Goal: Task Accomplishment & Management: Use online tool/utility

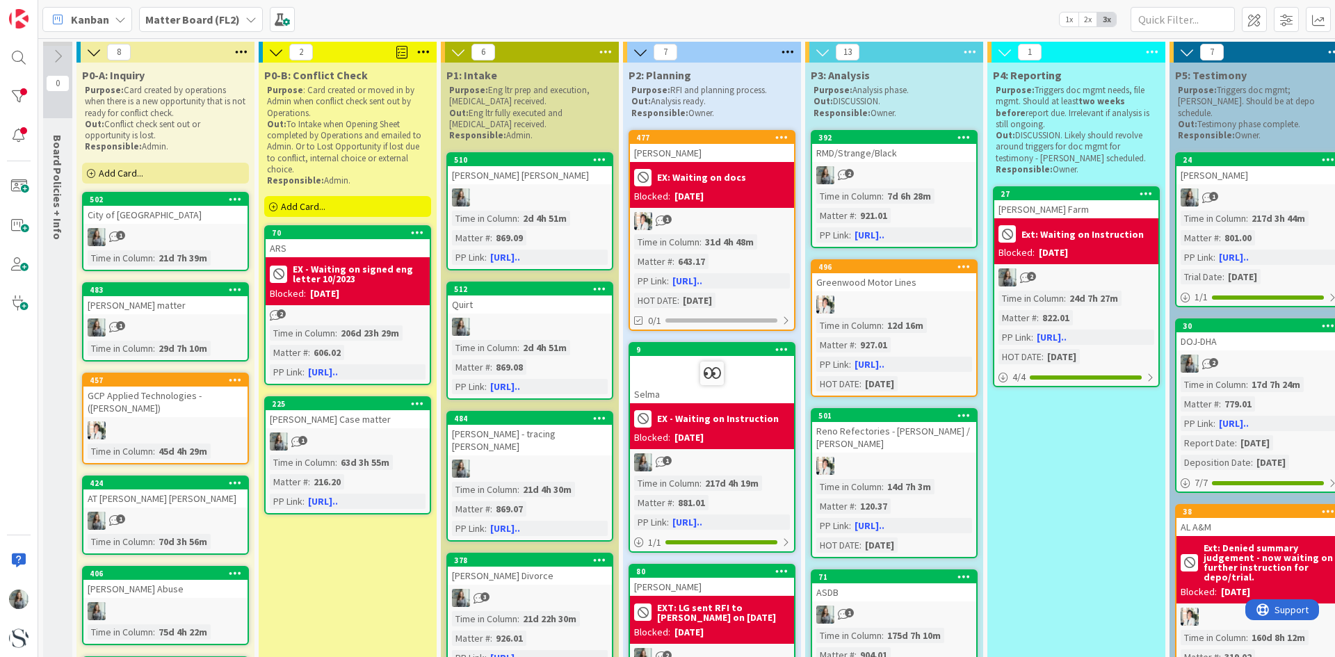
click at [513, 182] on div "[PERSON_NAME] [PERSON_NAME]" at bounding box center [530, 175] width 164 height 18
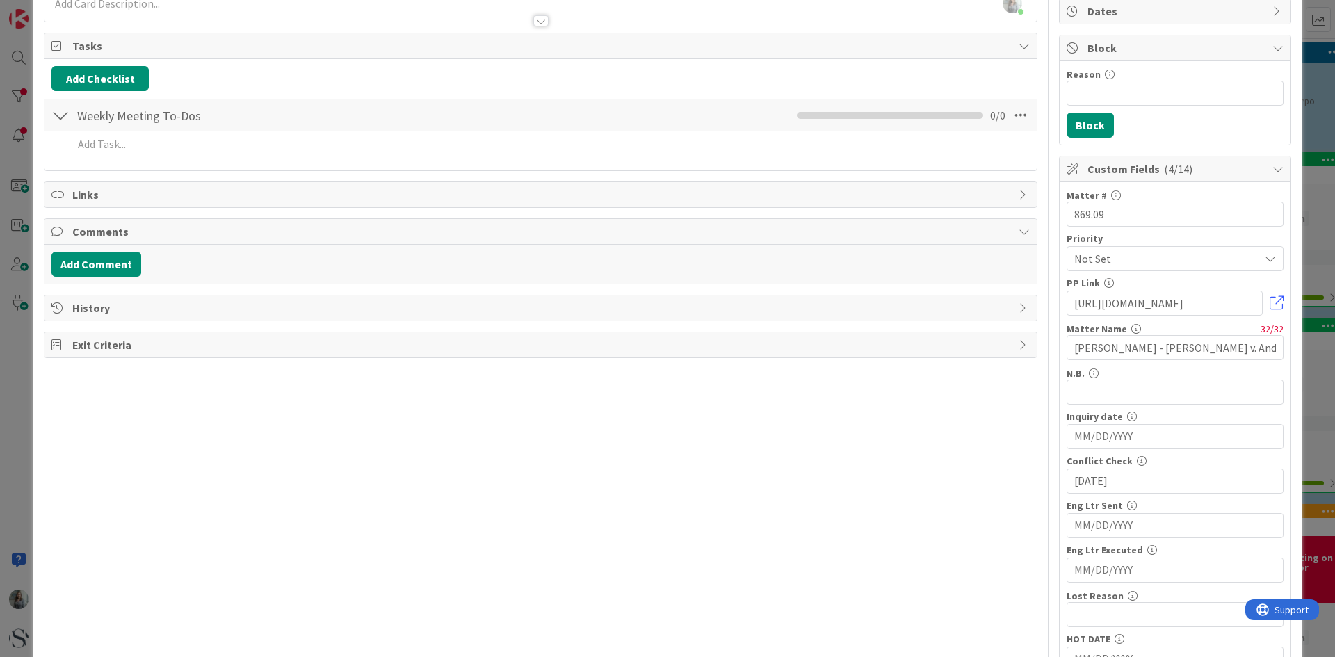
scroll to position [209, 0]
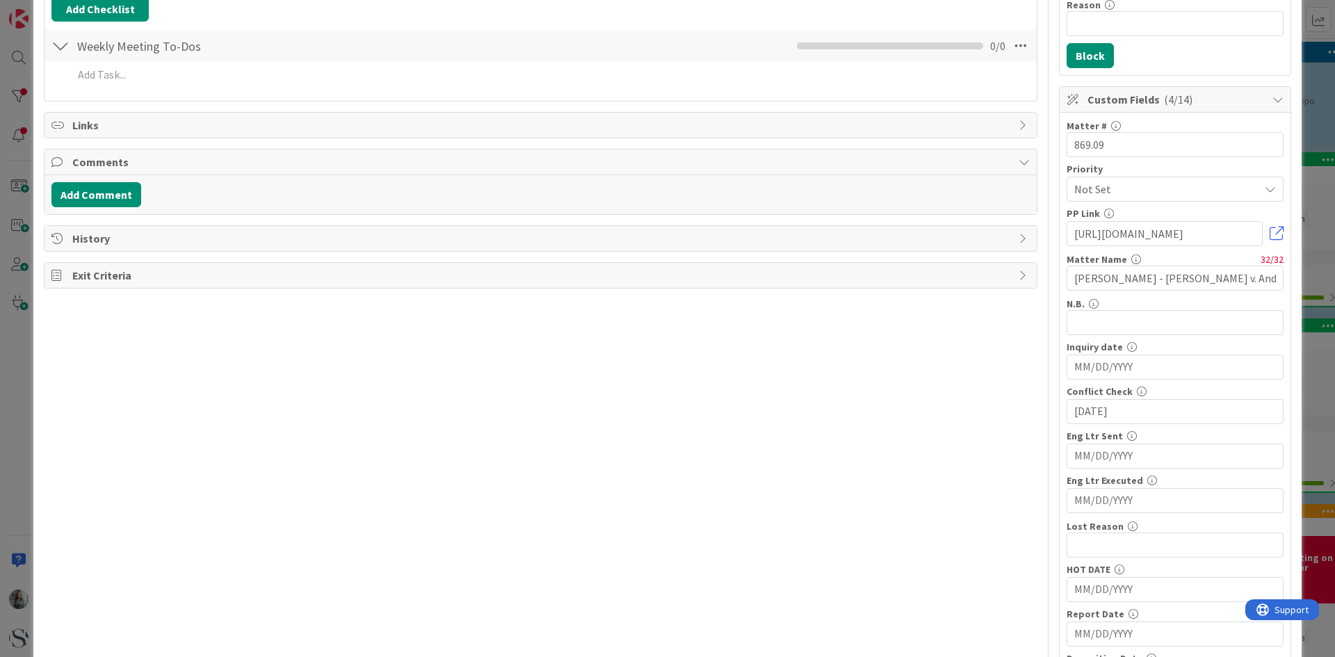
click at [1092, 449] on input "MM/DD/YYYY" at bounding box center [1176, 456] width 202 height 24
click at [1219, 566] on td "10" at bounding box center [1232, 568] width 27 height 26
type input "[DATE]"
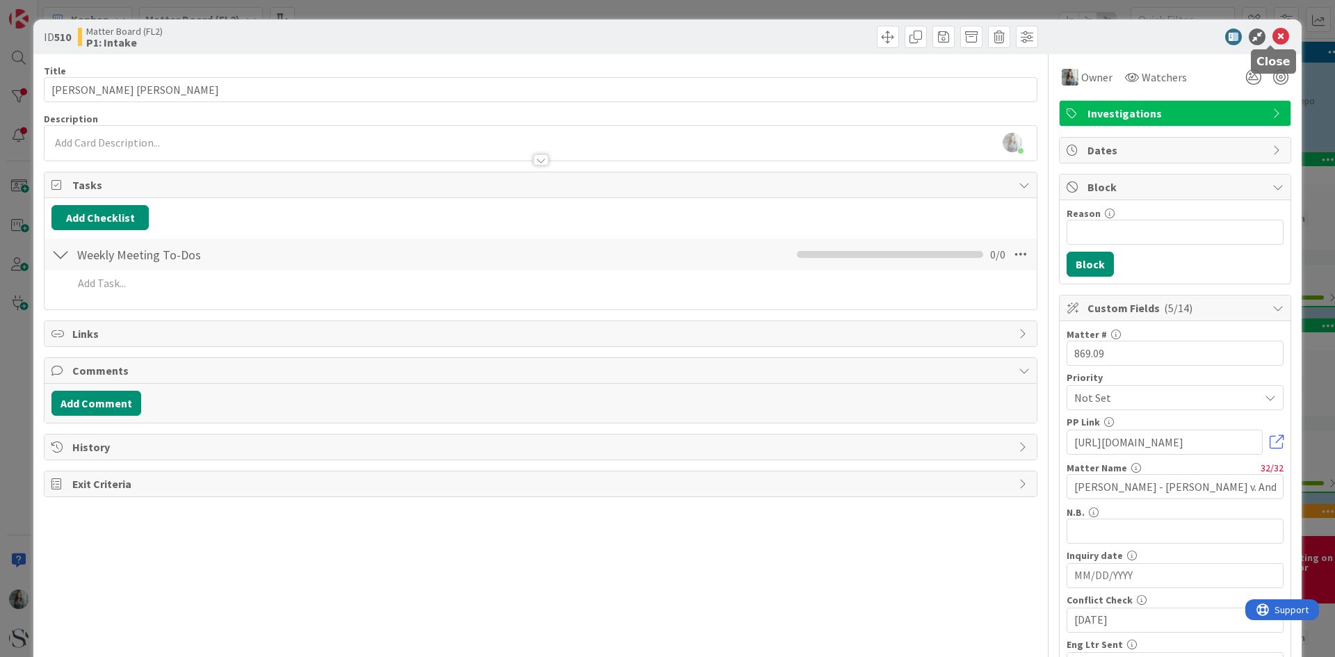
click at [1273, 33] on icon at bounding box center [1281, 37] width 17 height 17
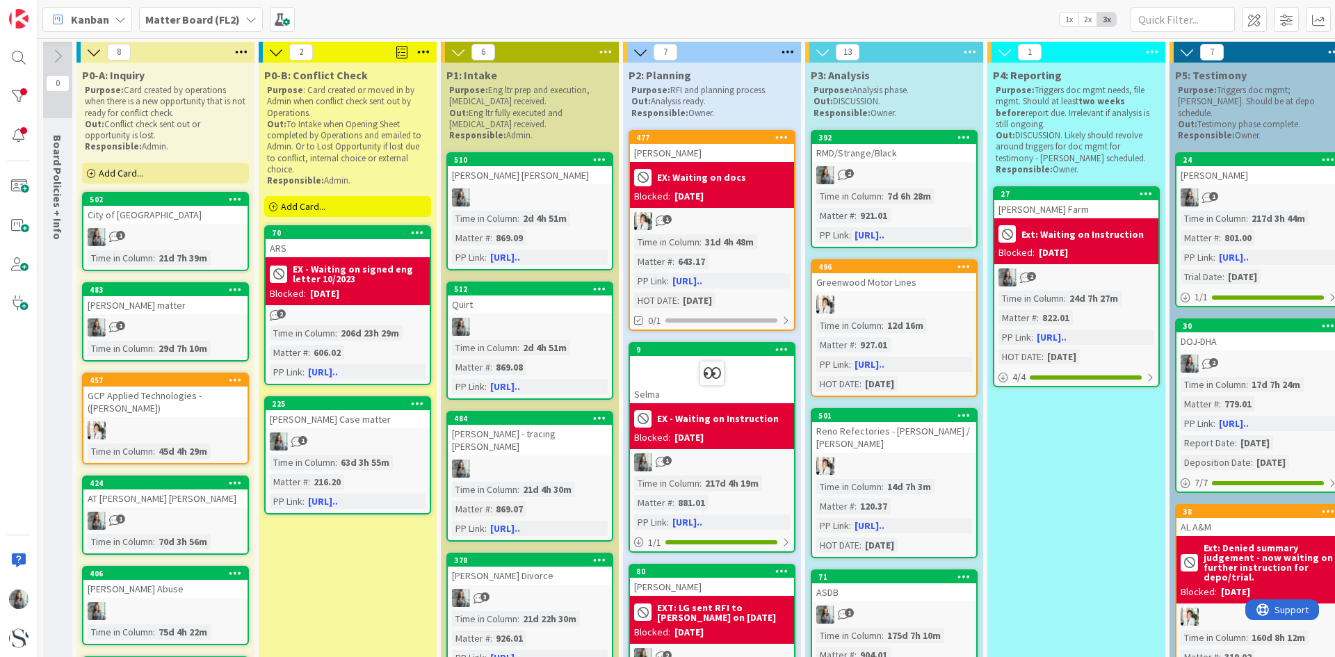
click at [529, 322] on div at bounding box center [530, 327] width 164 height 18
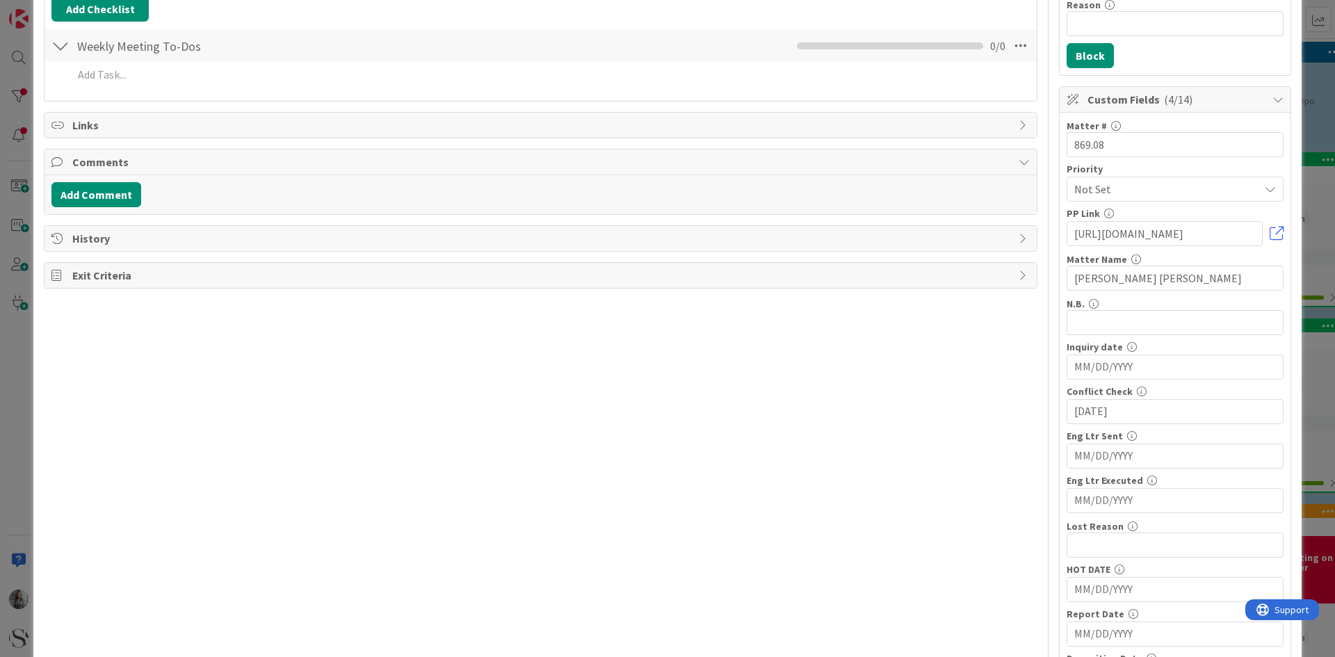
scroll to position [278, 0]
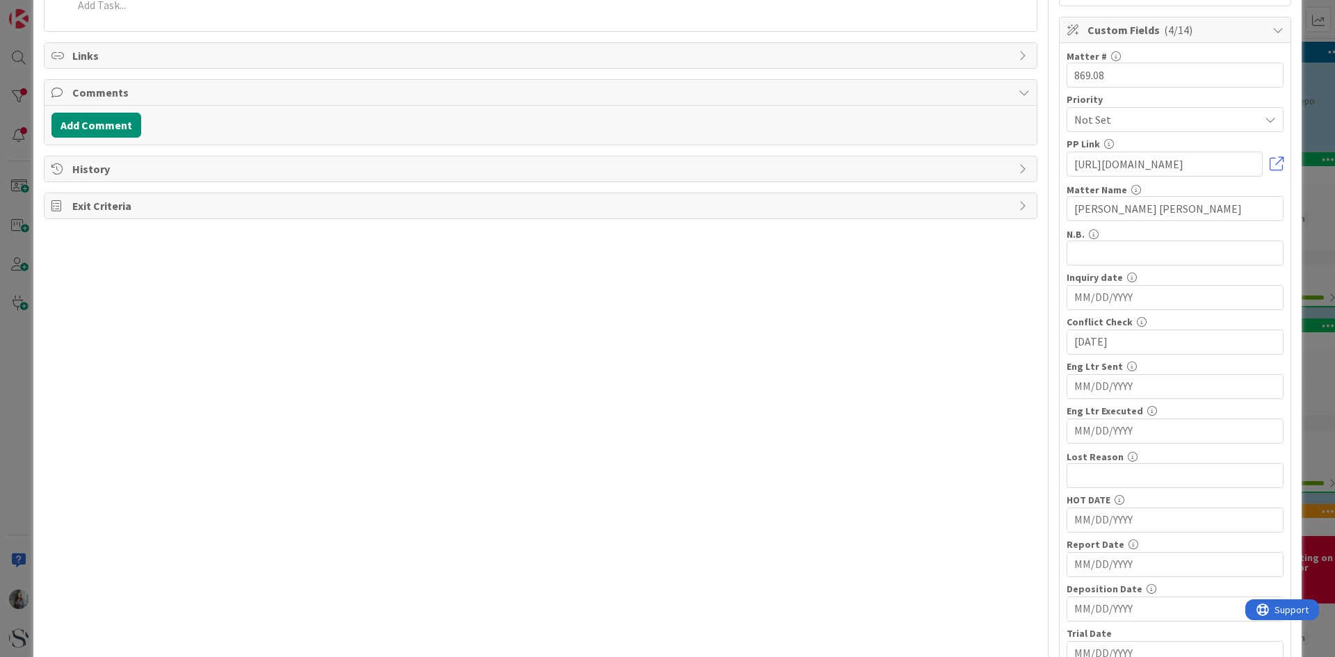
click at [1091, 384] on input "MM/DD/YYYY" at bounding box center [1176, 387] width 202 height 24
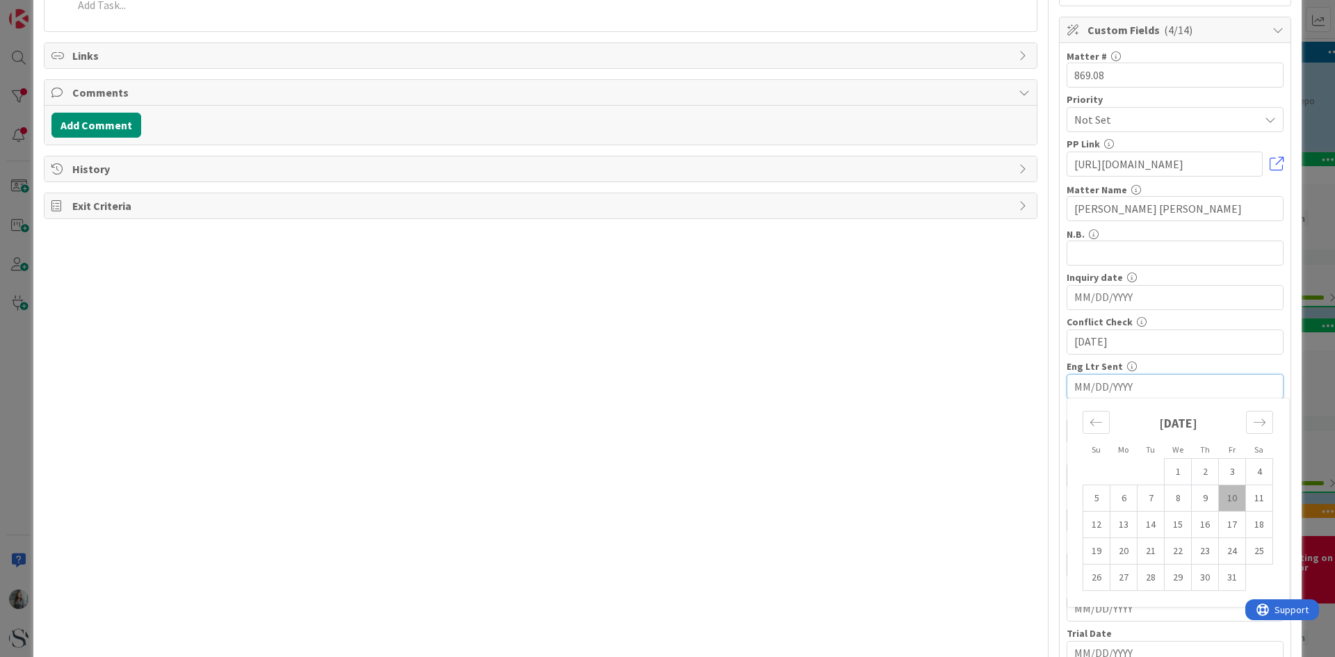
click at [1224, 500] on td "10" at bounding box center [1232, 498] width 27 height 26
type input "[DATE]"
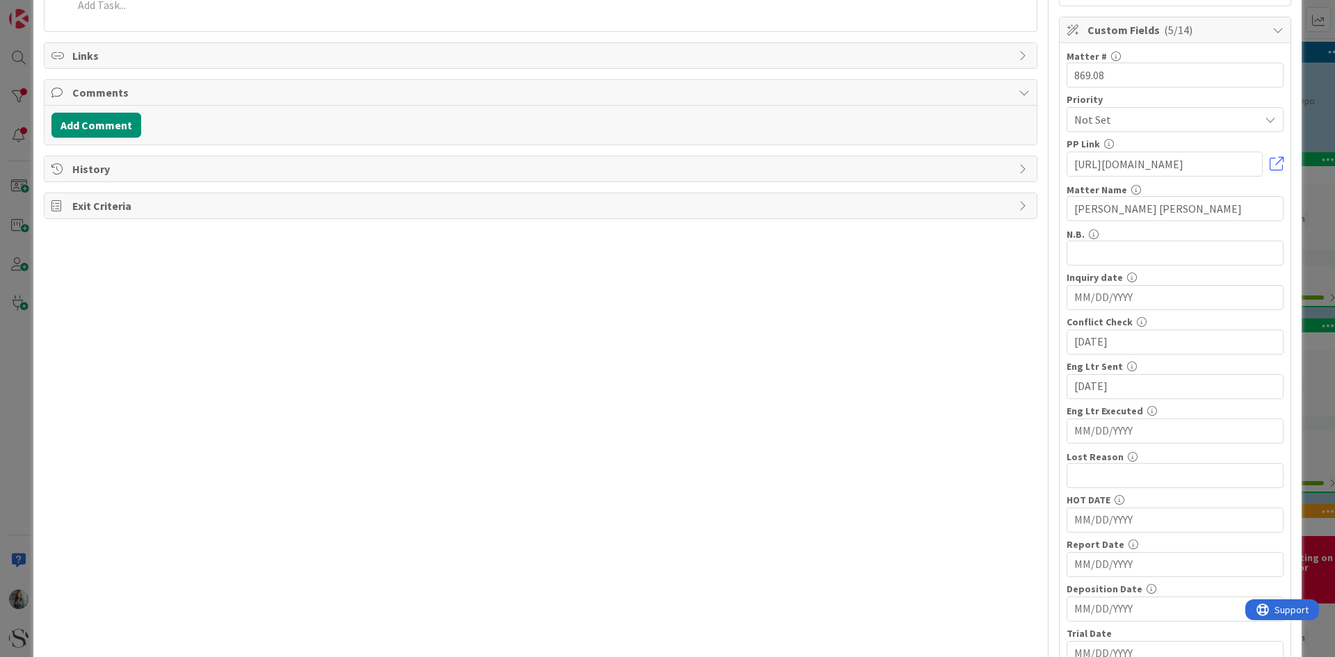
scroll to position [0, 0]
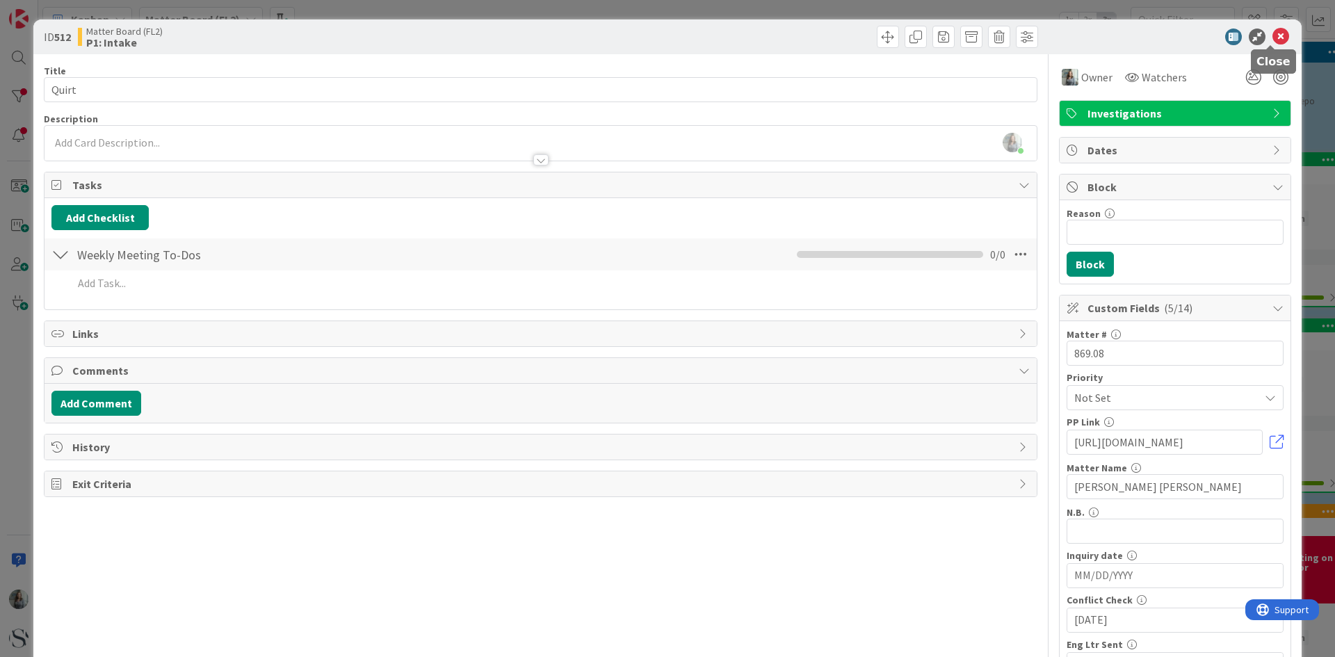
click at [1276, 34] on icon at bounding box center [1281, 37] width 17 height 17
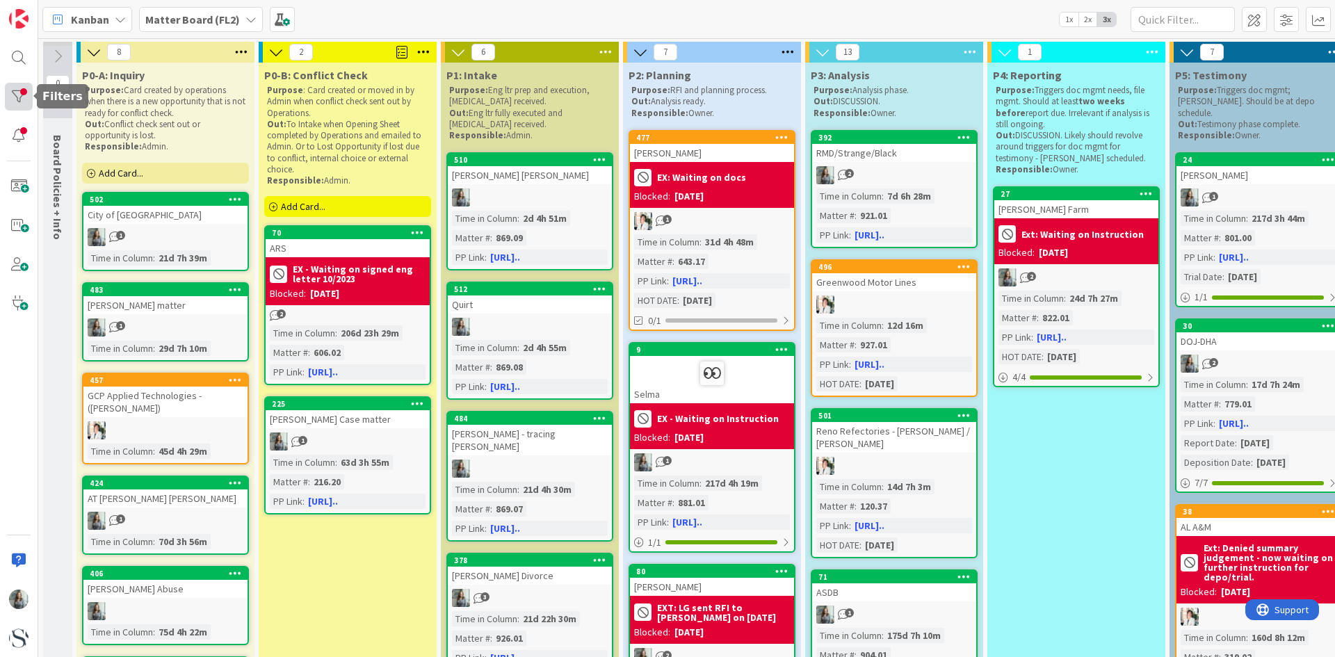
click at [17, 98] on div at bounding box center [19, 97] width 28 height 28
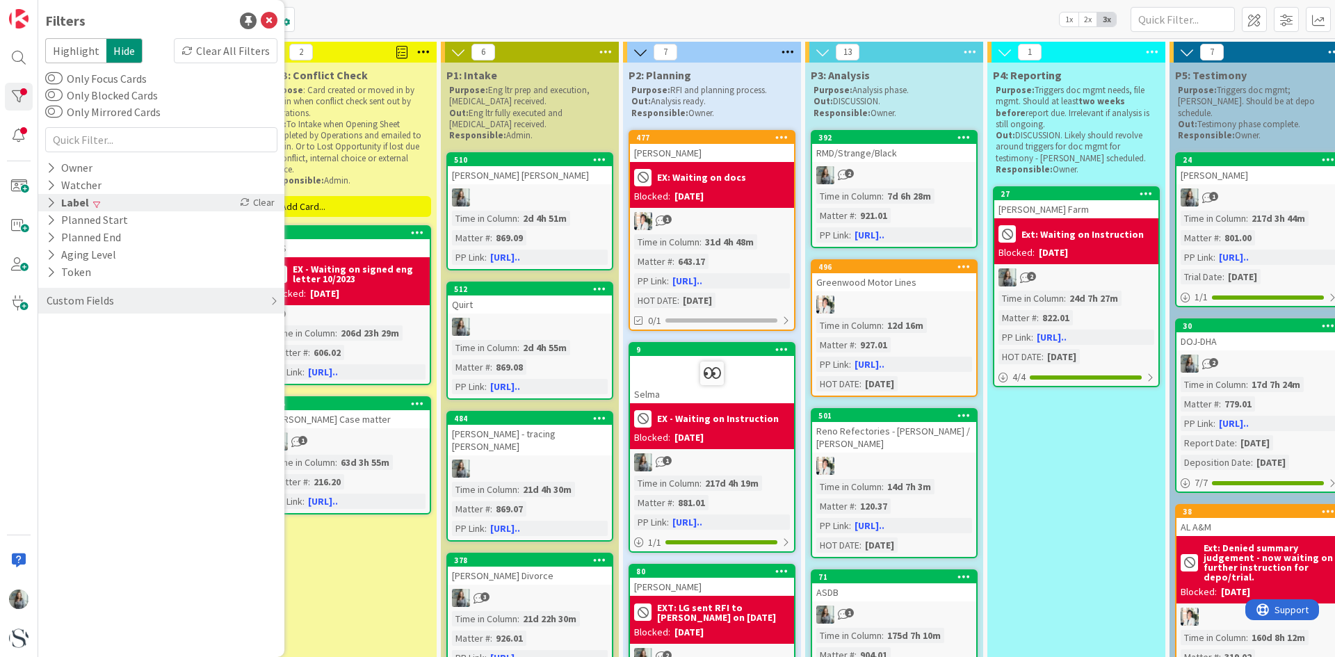
click at [57, 205] on div "Label" at bounding box center [67, 202] width 45 height 17
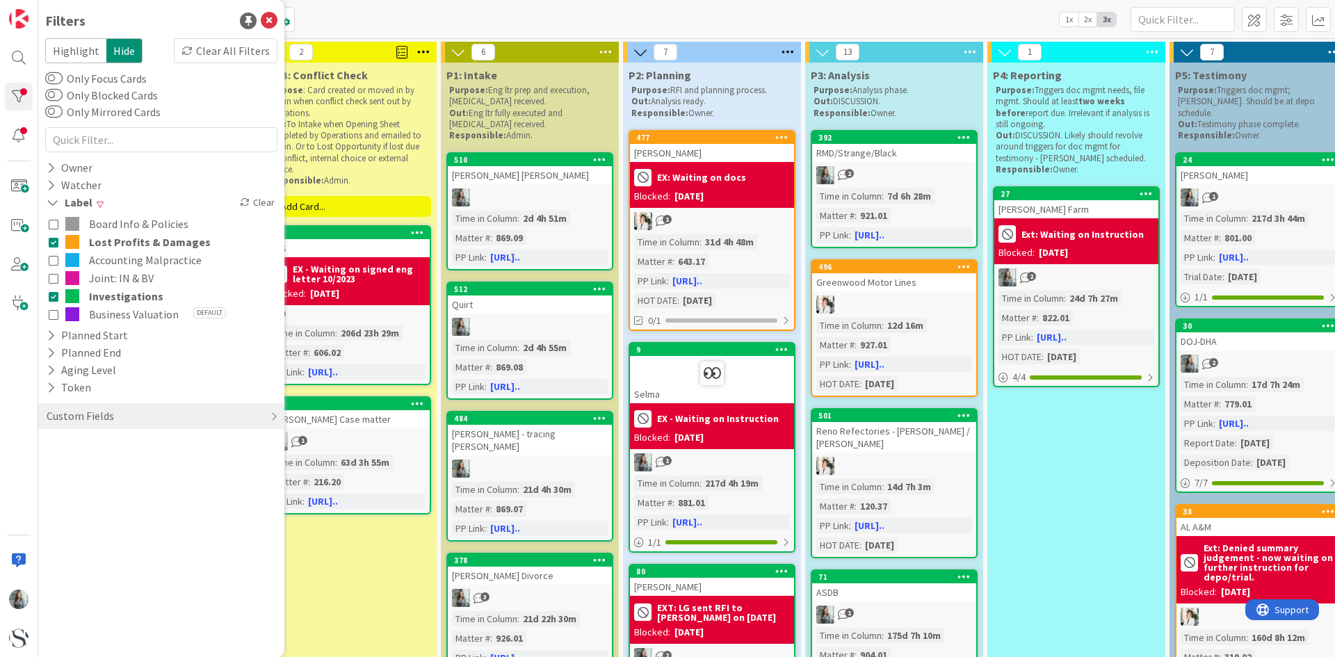
click at [54, 247] on icon at bounding box center [54, 242] width 10 height 10
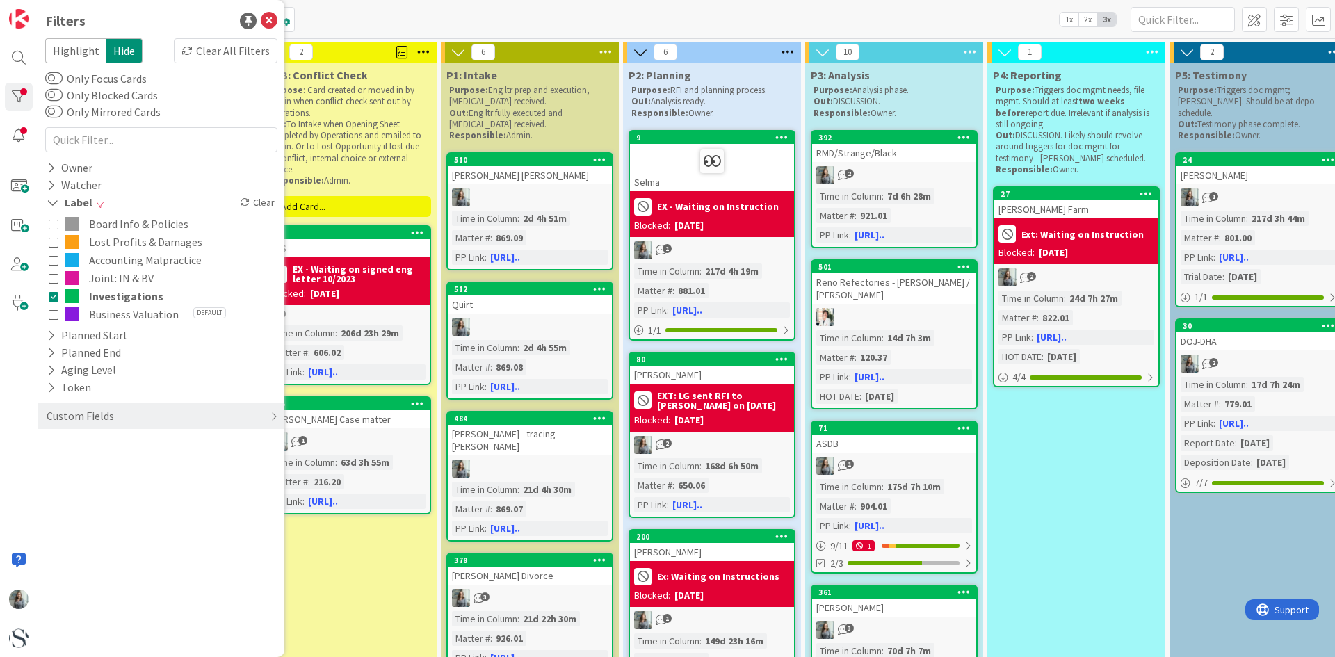
click at [50, 294] on icon at bounding box center [54, 296] width 10 height 10
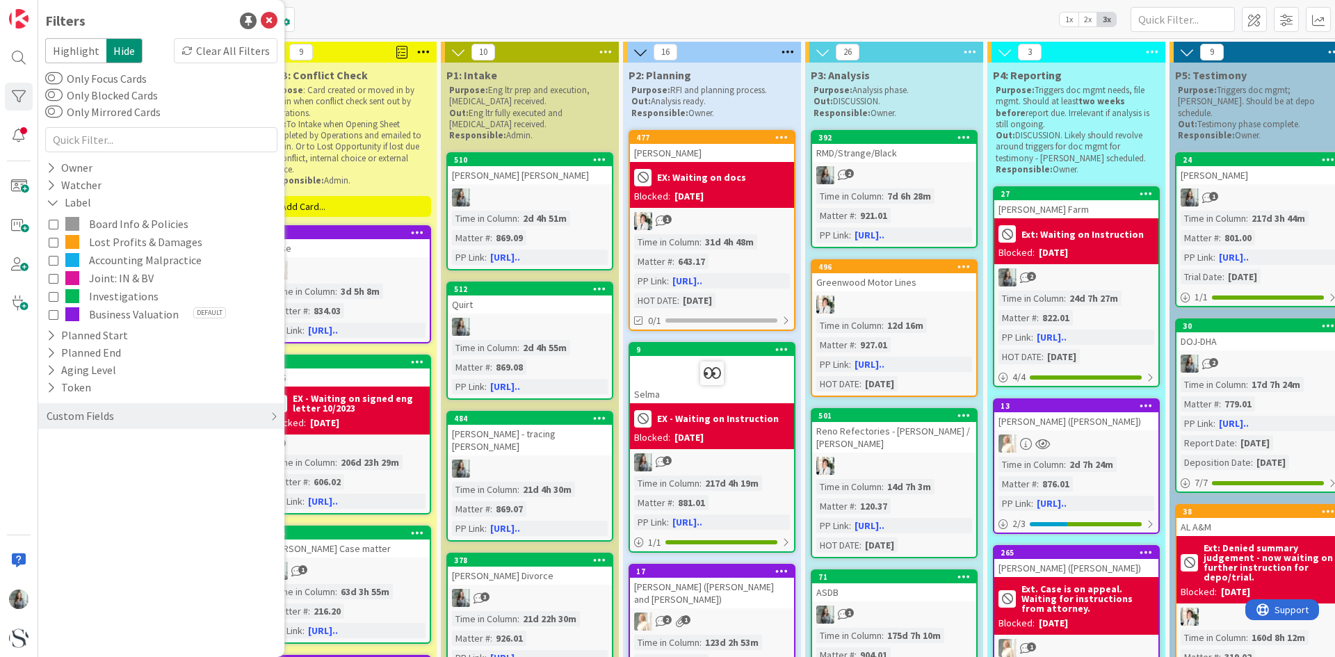
click at [54, 317] on icon at bounding box center [54, 315] width 10 height 10
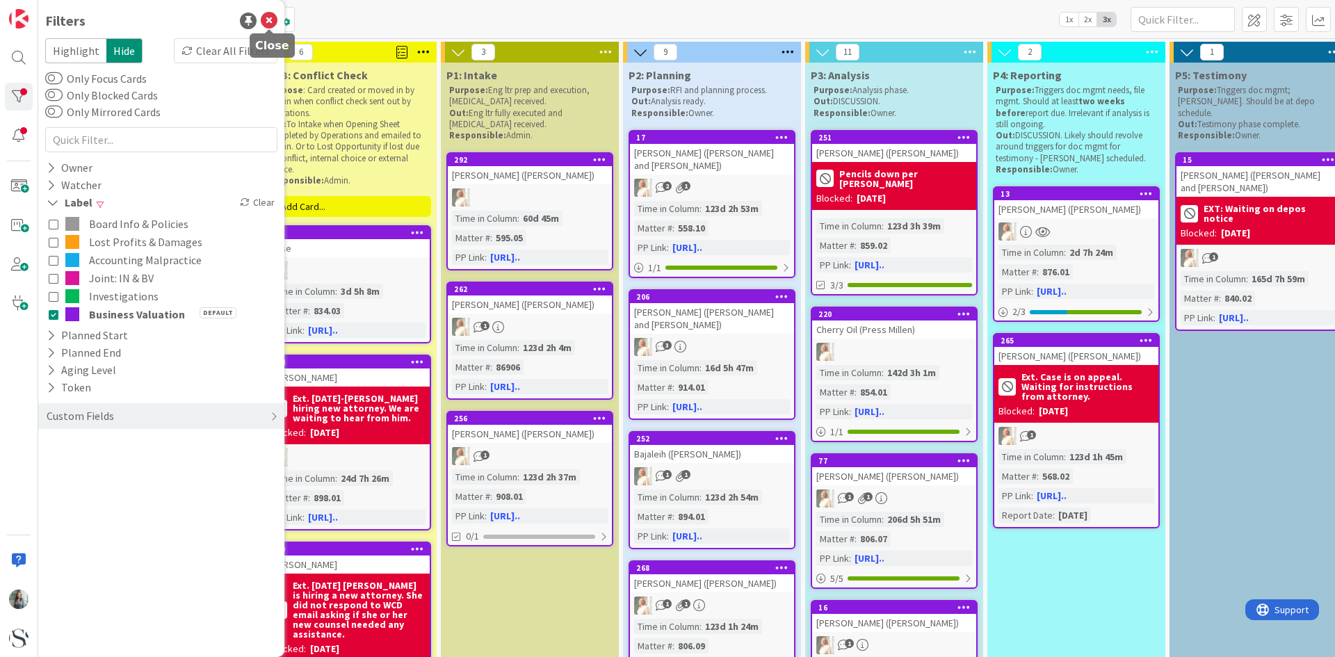
click at [264, 26] on icon at bounding box center [269, 21] width 17 height 17
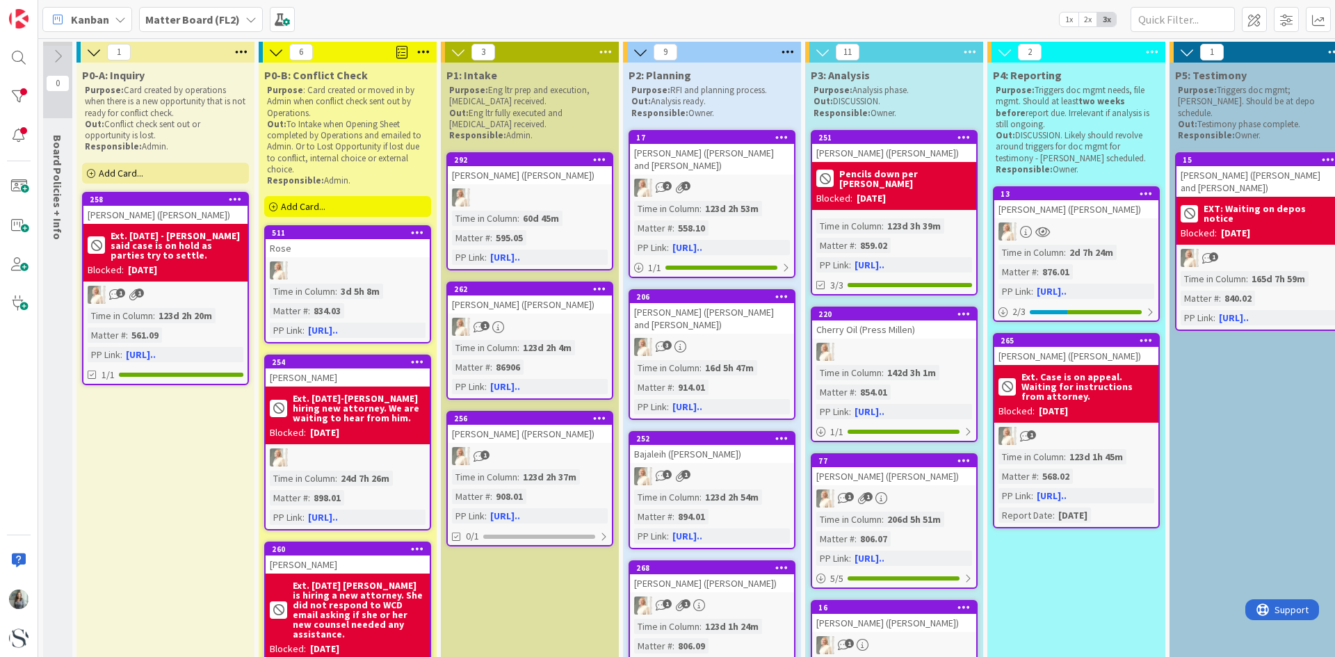
click at [518, 311] on div "[PERSON_NAME] ([PERSON_NAME])" at bounding box center [530, 305] width 164 height 18
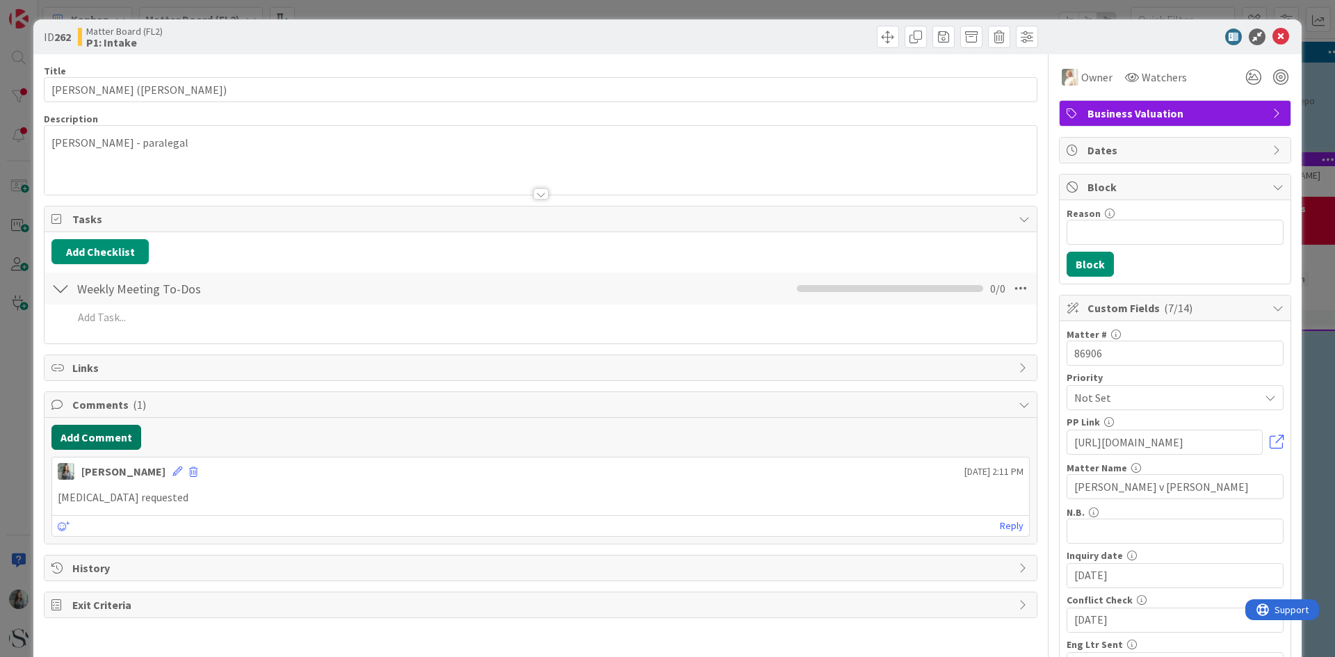
click at [95, 433] on button "Add Comment" at bounding box center [96, 437] width 90 height 25
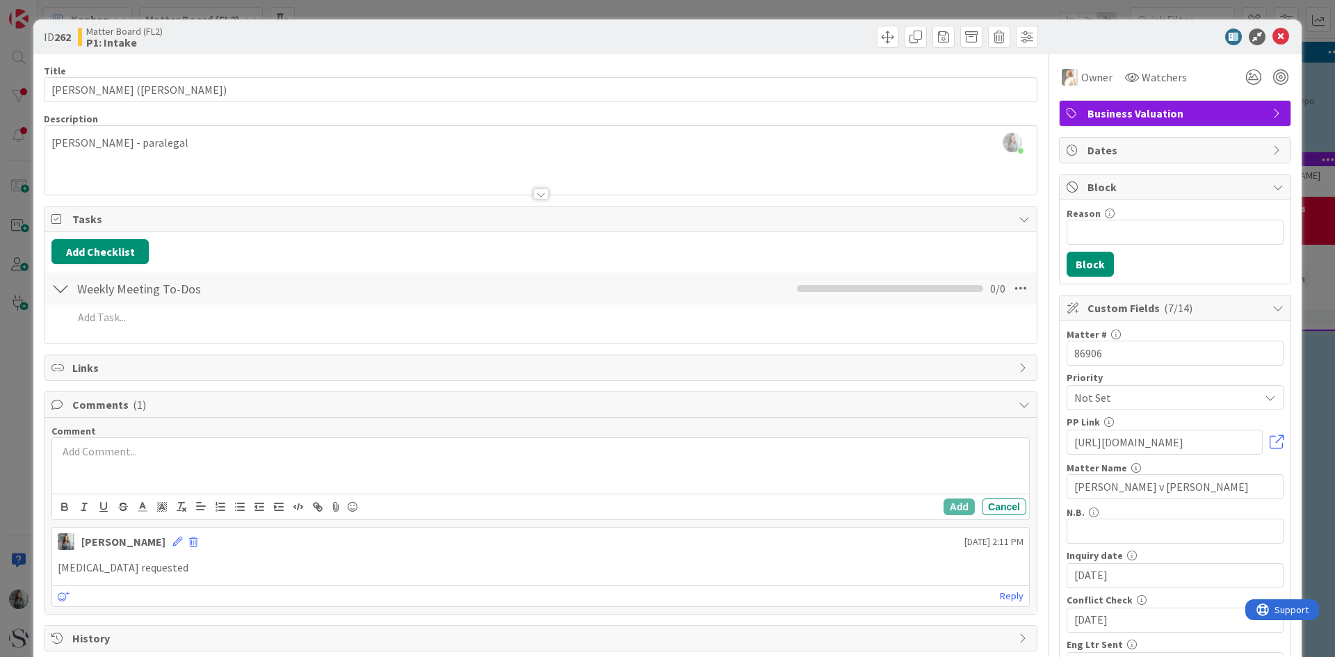
click at [107, 464] on div at bounding box center [540, 466] width 977 height 56
click at [946, 503] on button "Add" at bounding box center [959, 507] width 31 height 17
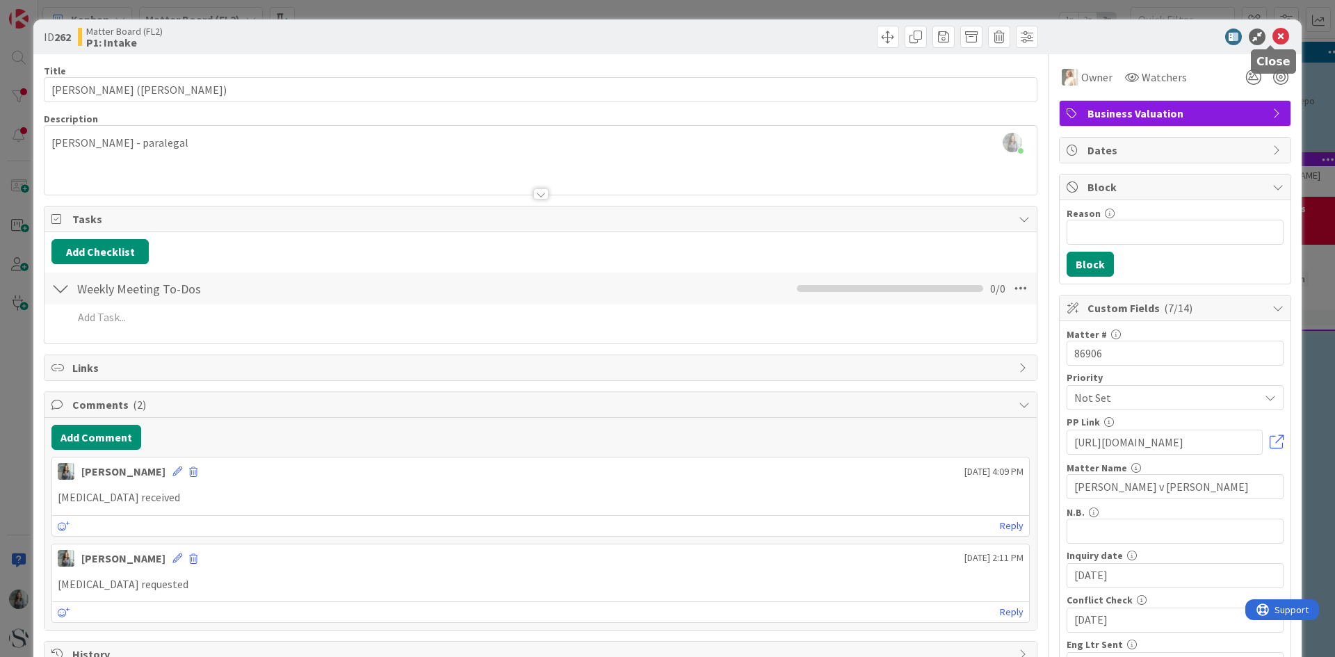
click at [1276, 38] on icon at bounding box center [1281, 37] width 17 height 17
